Goal: Information Seeking & Learning: Learn about a topic

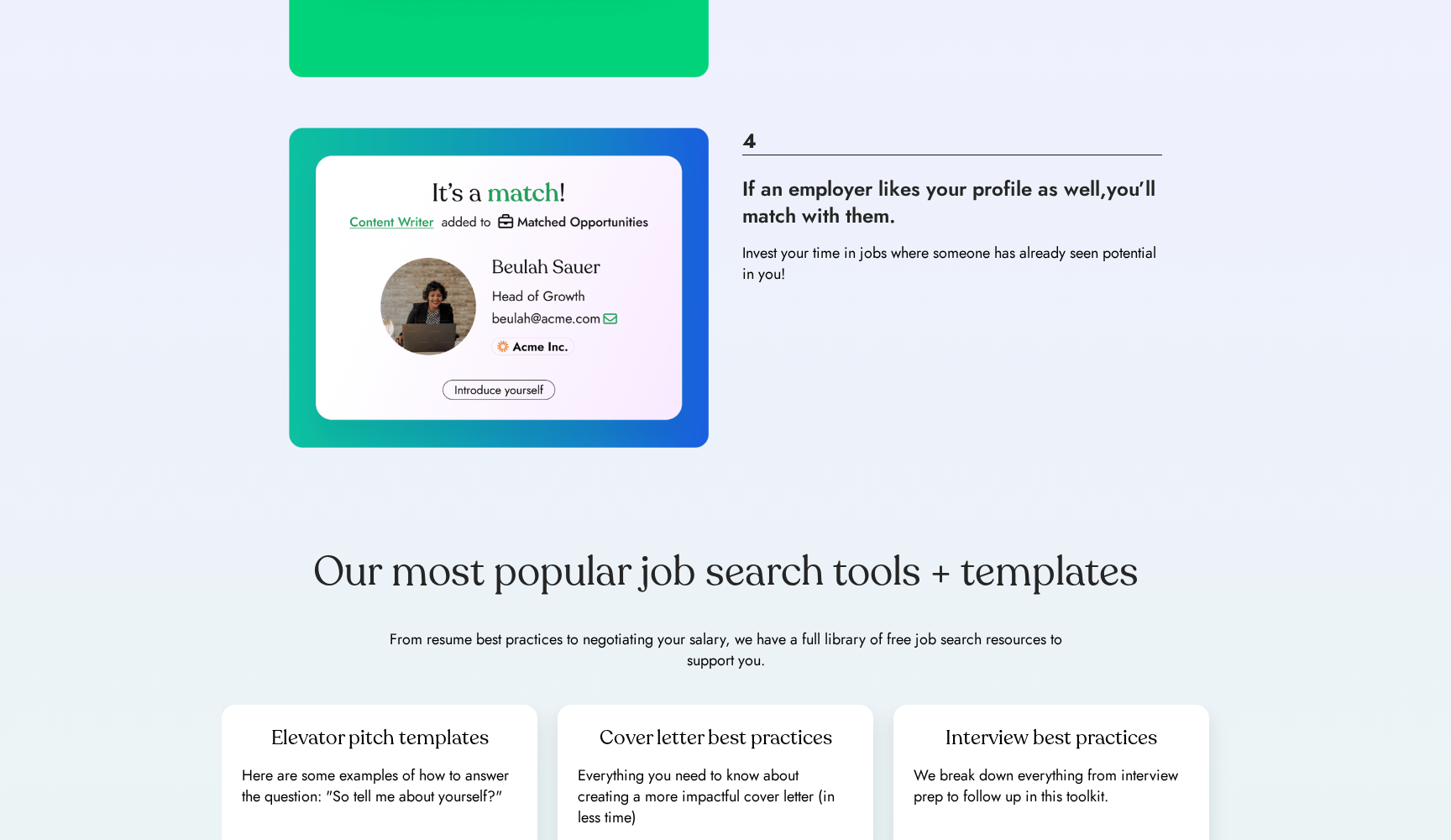
scroll to position [1470, 0]
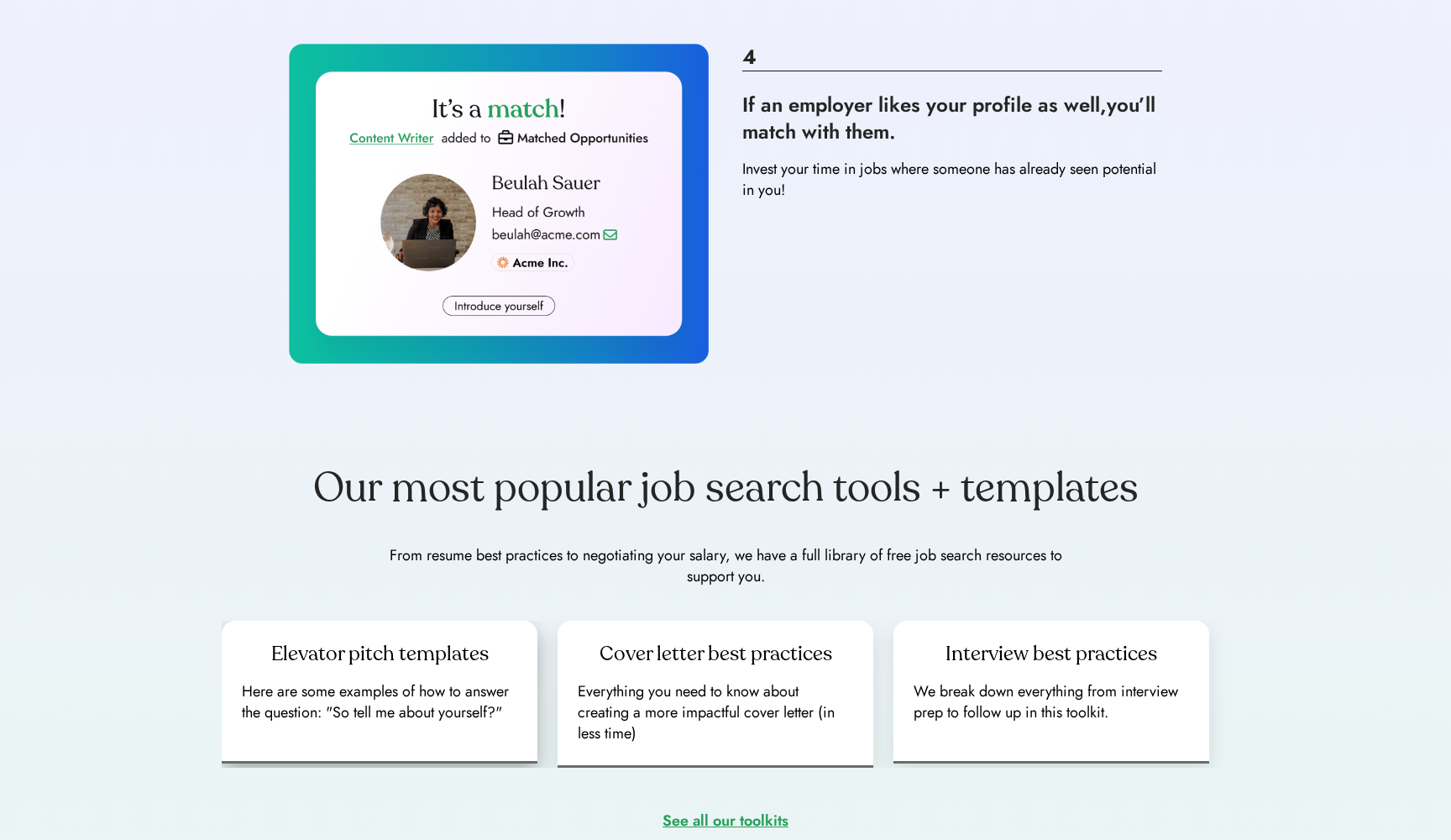
click at [426, 681] on div "Here are some examples of how to answer the question: "So tell me about yoursel…" at bounding box center [380, 701] width 275 height 42
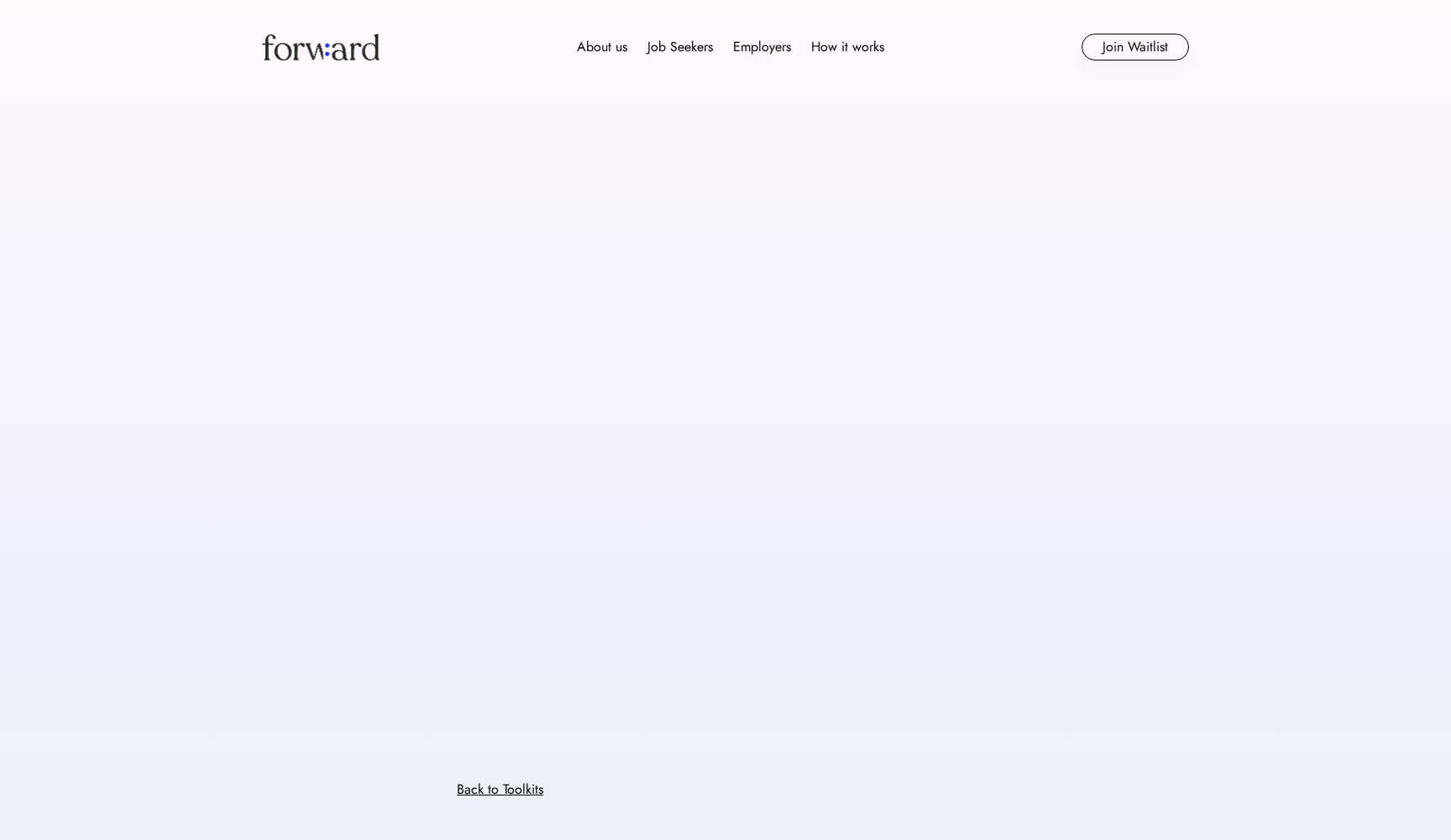
click at [375, 723] on div "Back to Toolkits" at bounding box center [726, 480] width 1008 height 772
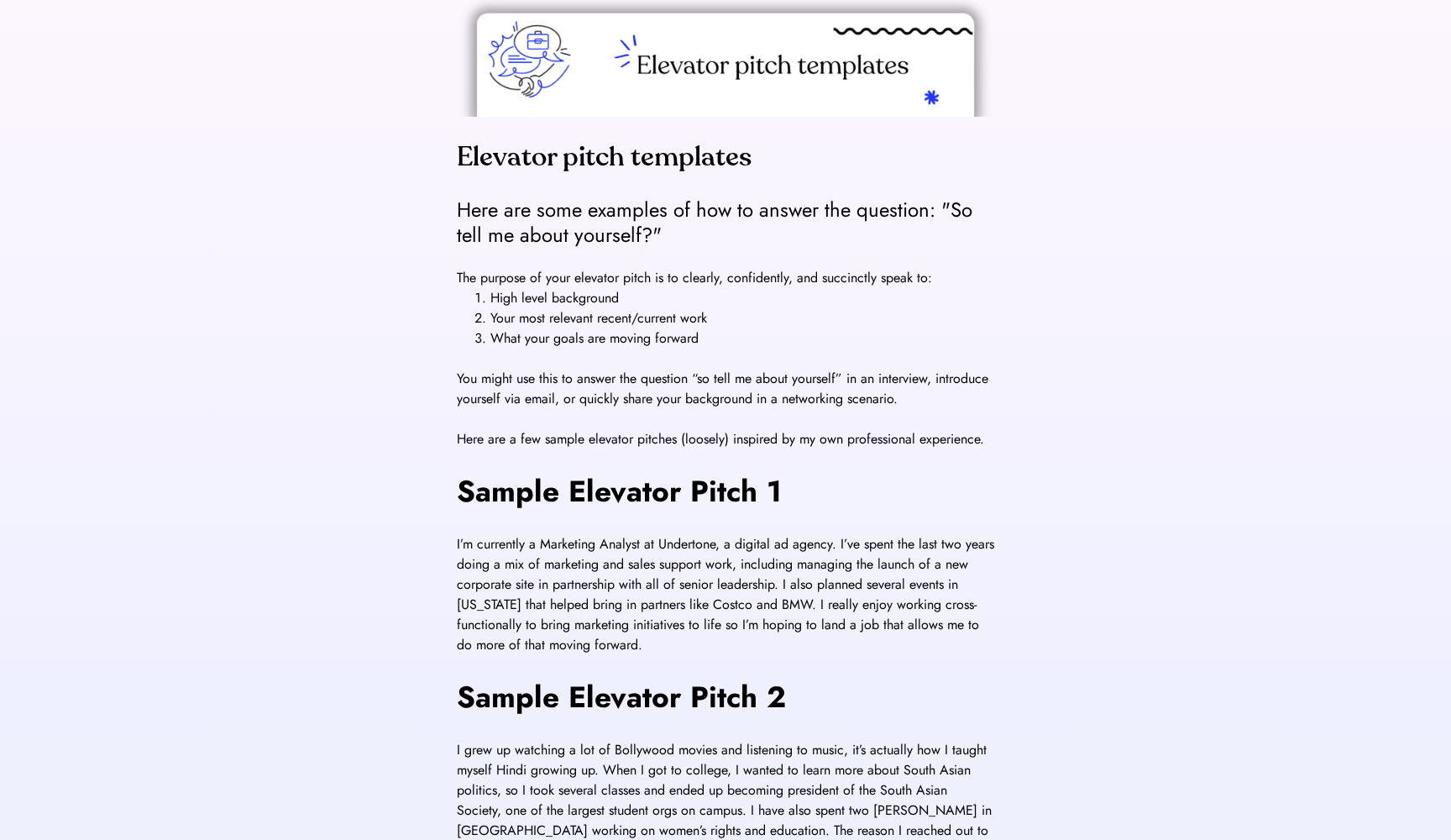
scroll to position [169, 0]
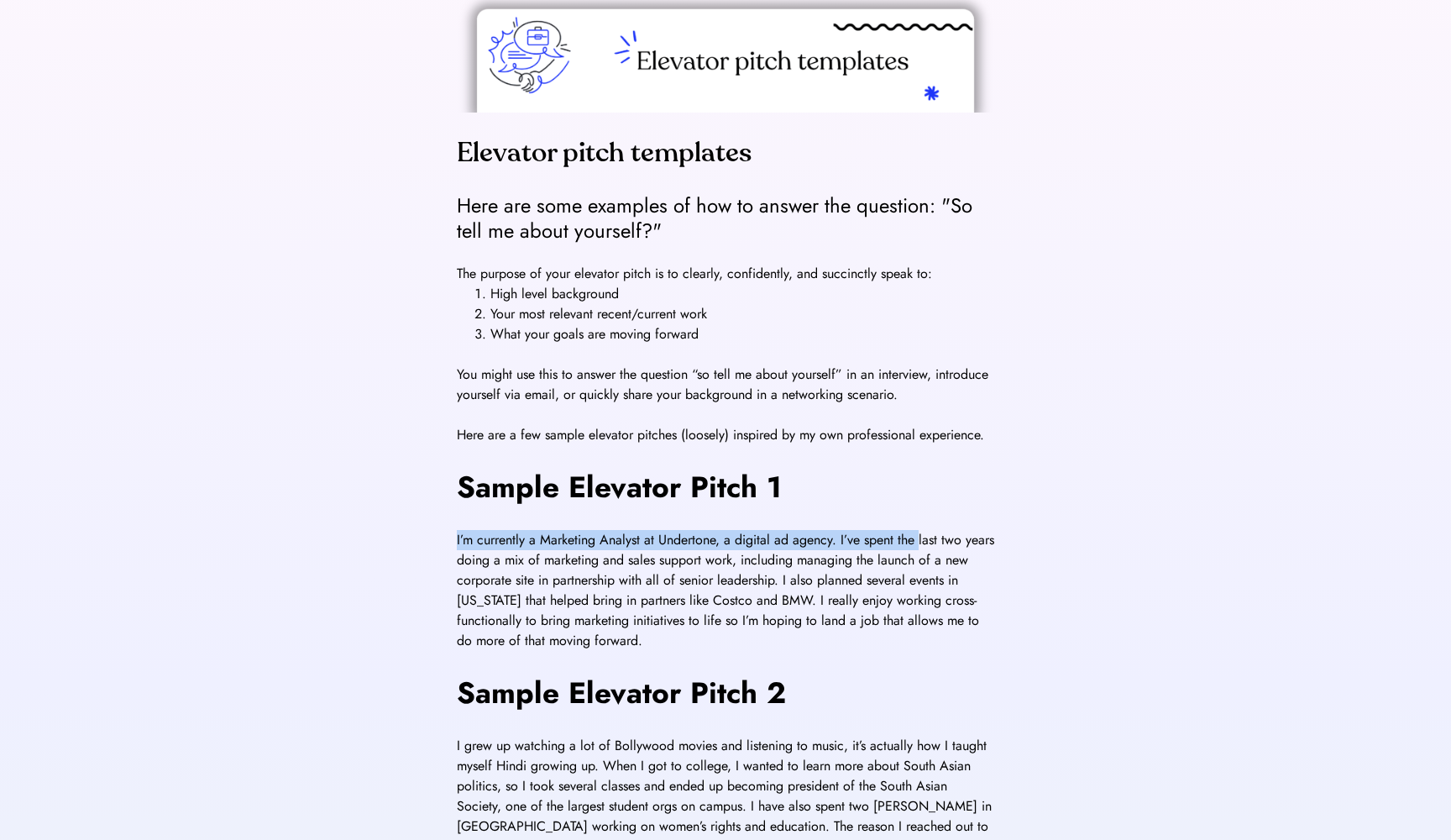
drag, startPoint x: 450, startPoint y: 531, endPoint x: 921, endPoint y: 543, distance: 471.2
click at [921, 544] on div "Elevator pitch templates Here are some examples of how to answer the question: …" at bounding box center [726, 587] width 1008 height 1325
click at [791, 577] on span "I’m currently a Marketing Analyst at Undertone, a digital ad agency. I’ve spent…" at bounding box center [727, 589] width 542 height 120
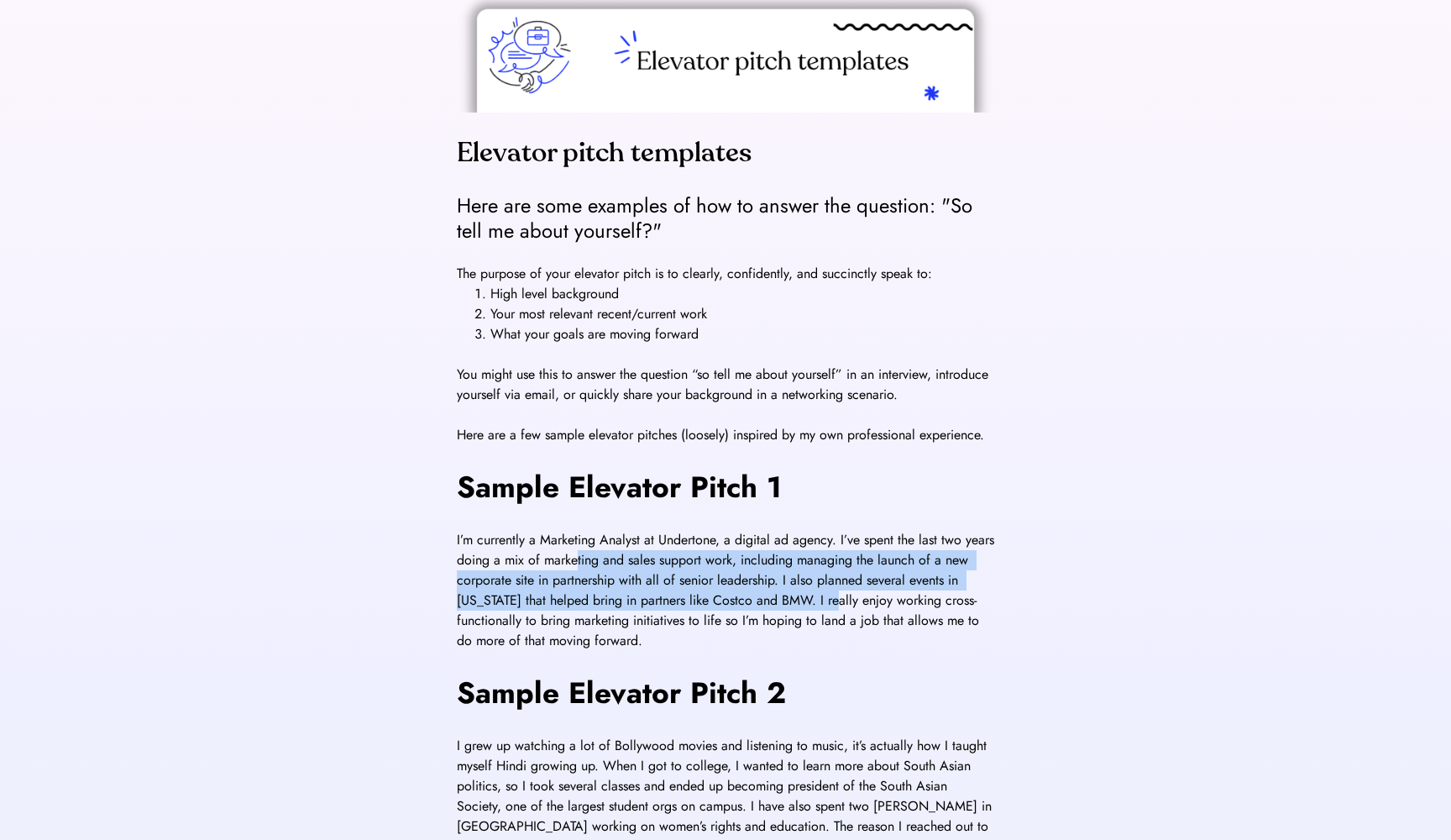
drag, startPoint x: 613, startPoint y: 560, endPoint x: 839, endPoint y: 604, distance: 230.2
click at [839, 605] on span "I’m currently a Marketing Analyst at Undertone, a digital ad agency. I’ve spent…" at bounding box center [727, 589] width 542 height 120
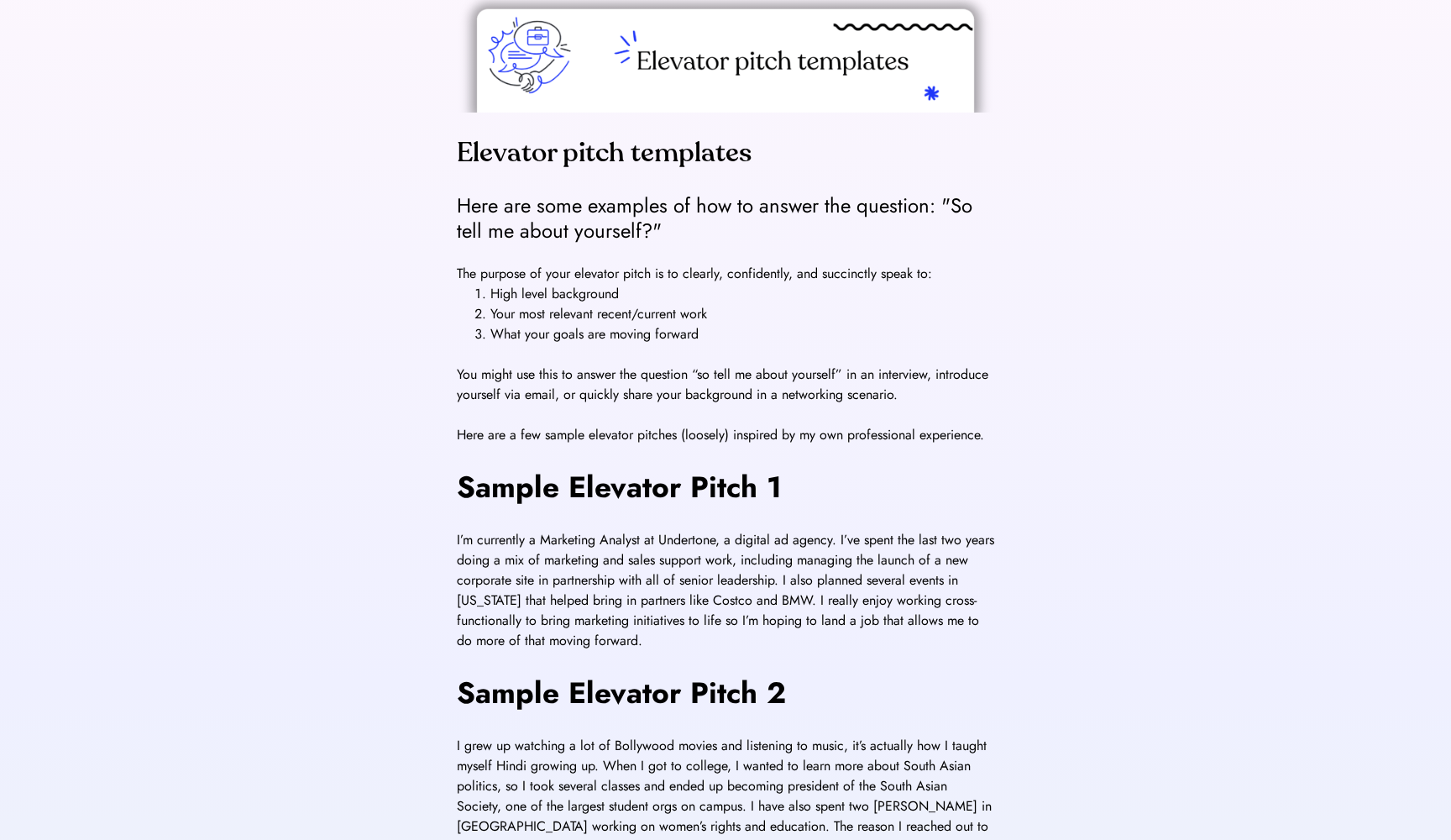
click at [797, 621] on span "I’m currently a Marketing Analyst at Undertone, a digital ad agency. I’ve spent…" at bounding box center [727, 589] width 542 height 120
click at [685, 608] on span "I’m currently a Marketing Analyst at Undertone, a digital ad agency. I’ve spent…" at bounding box center [727, 589] width 542 height 120
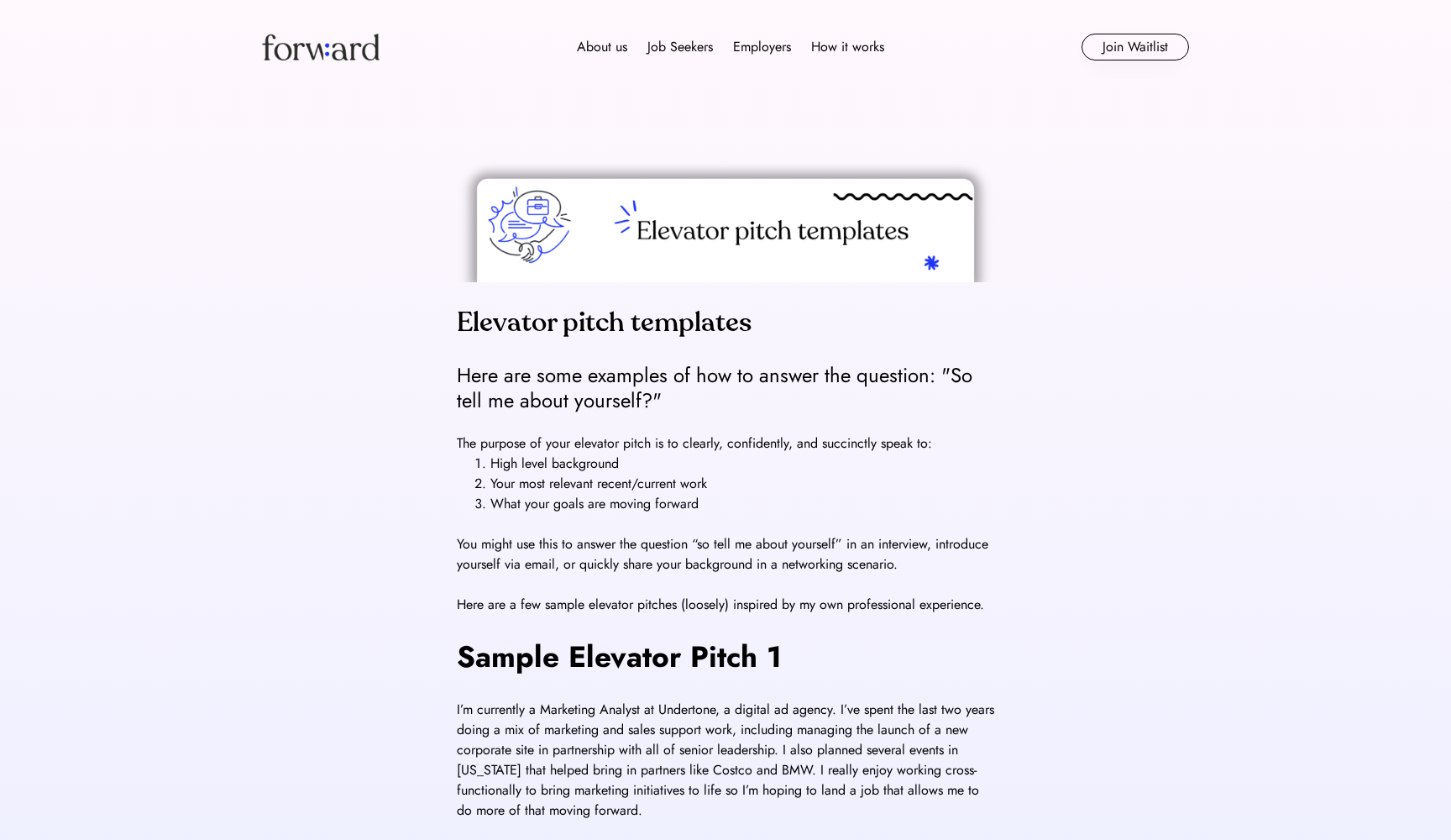
scroll to position [0, 0]
click at [685, 102] on div "Job board" at bounding box center [684, 108] width 56 height 21
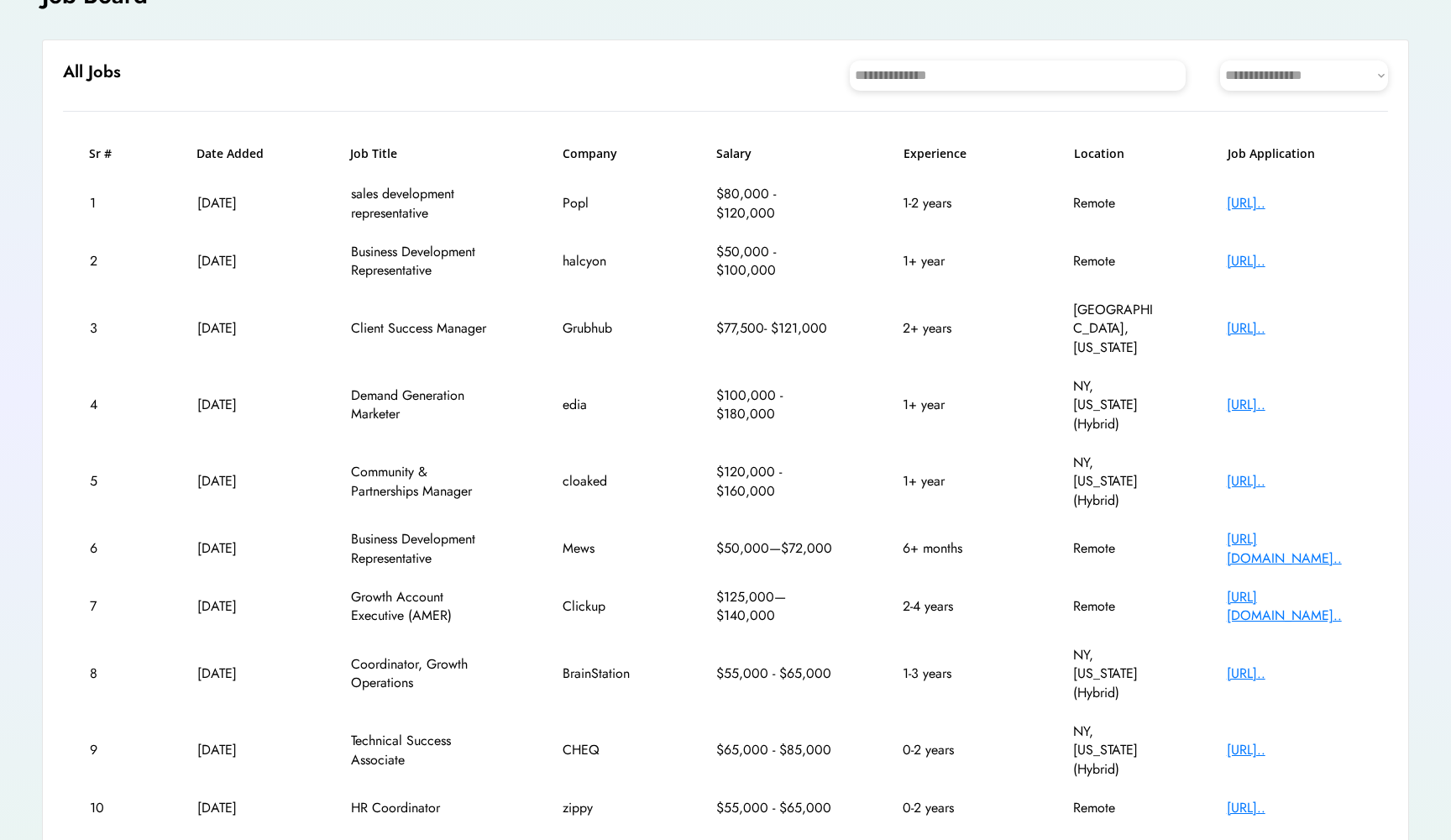
scroll to position [139, 0]
drag, startPoint x: 429, startPoint y: 675, endPoint x: 348, endPoint y: 645, distance: 86.4
click at [348, 713] on div "9 [DATE] Technical Success Associate CHEQ $65,000 - $85,000 0-2 years NY, [US_S…" at bounding box center [726, 751] width 1325 height 76
click at [373, 733] on div "Technical Success Associate" at bounding box center [422, 752] width 143 height 38
